Goal: Entertainment & Leisure: Browse casually

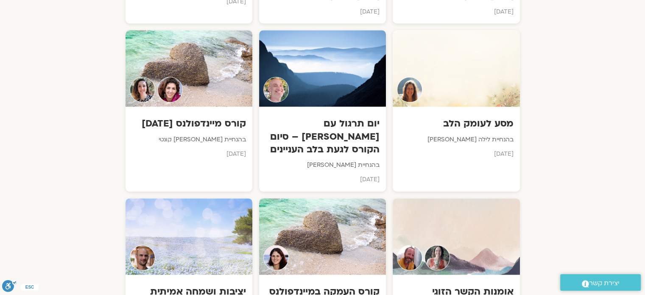
scroll to position [4353, 0]
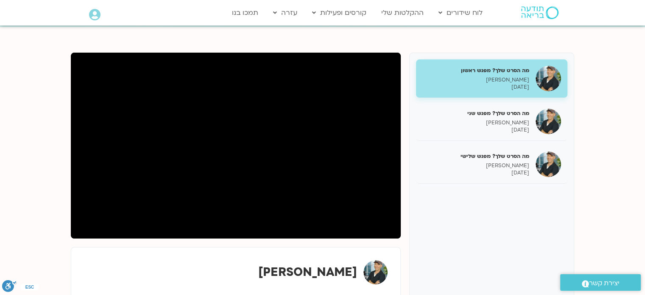
scroll to position [85, 0]
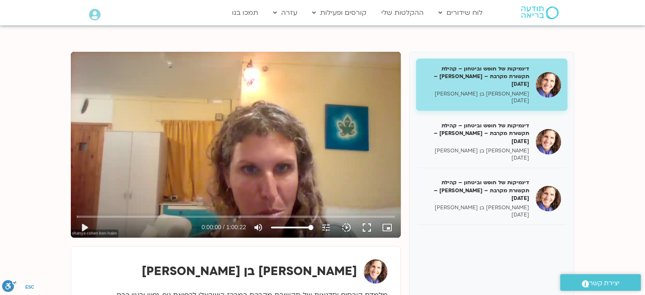
scroll to position [42, 0]
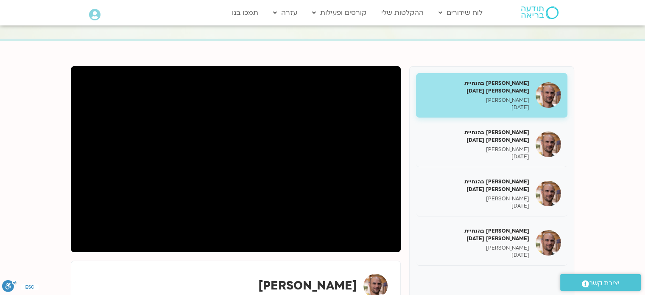
scroll to position [85, 0]
